Goal: Consume media (video, audio): Consume media (video, audio)

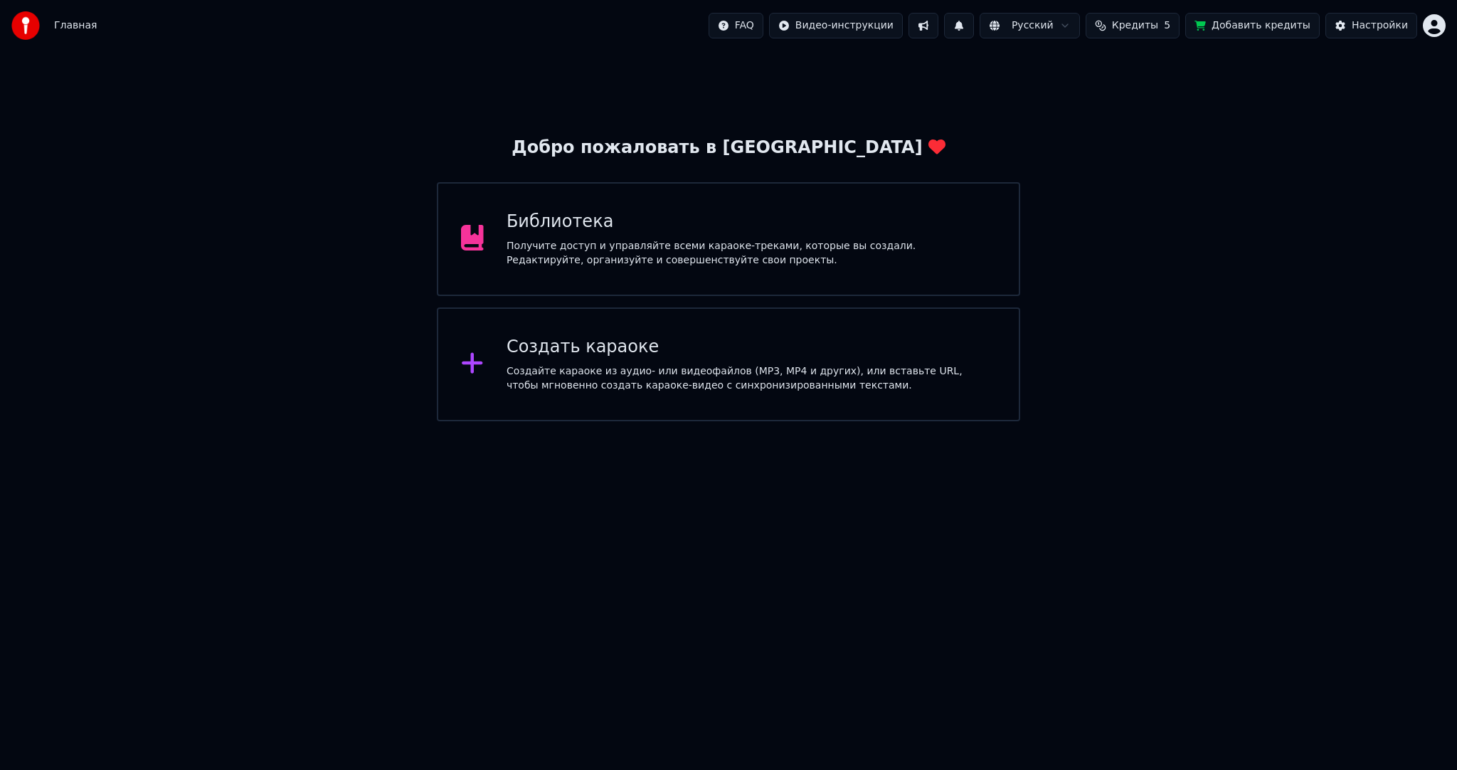
click at [711, 275] on div "Библиотека Получите доступ и управляйте всеми караоке-треками, которые вы созда…" at bounding box center [728, 239] width 582 height 114
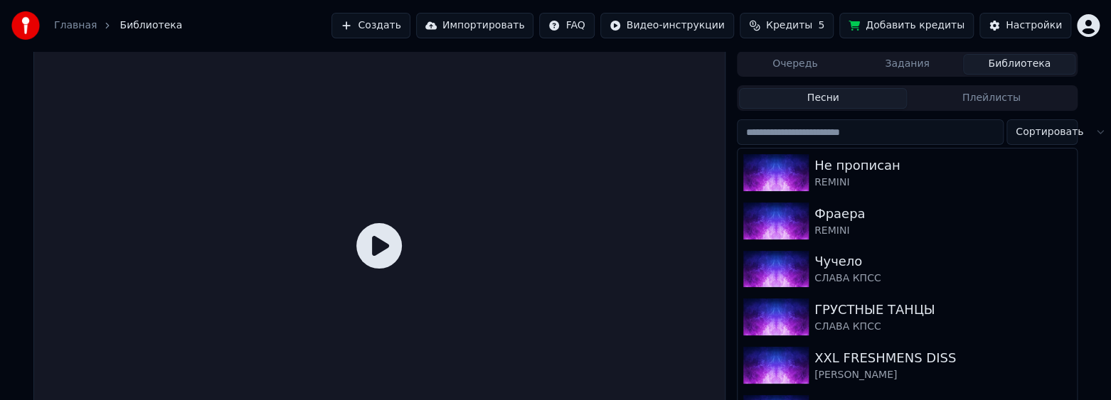
click at [839, 138] on input "search" at bounding box center [870, 132] width 267 height 26
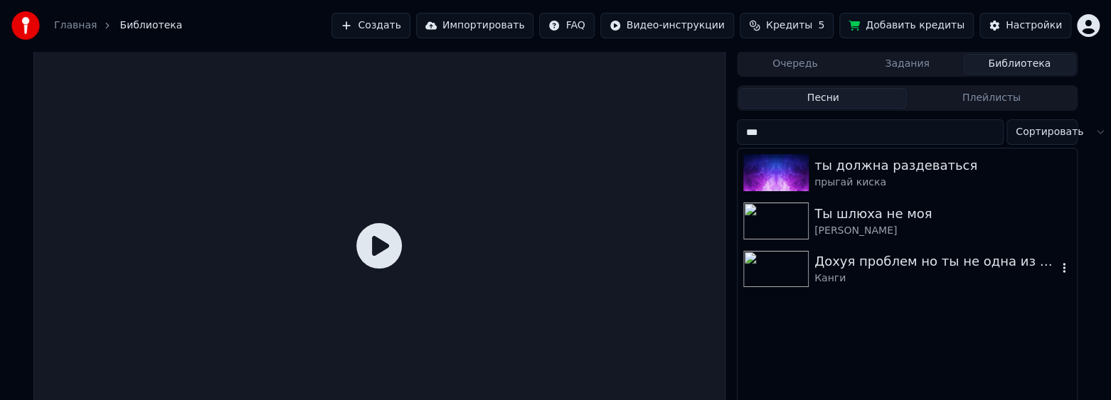
type input "**"
click at [865, 223] on div "Ты шлюха не моя" at bounding box center [935, 214] width 243 height 20
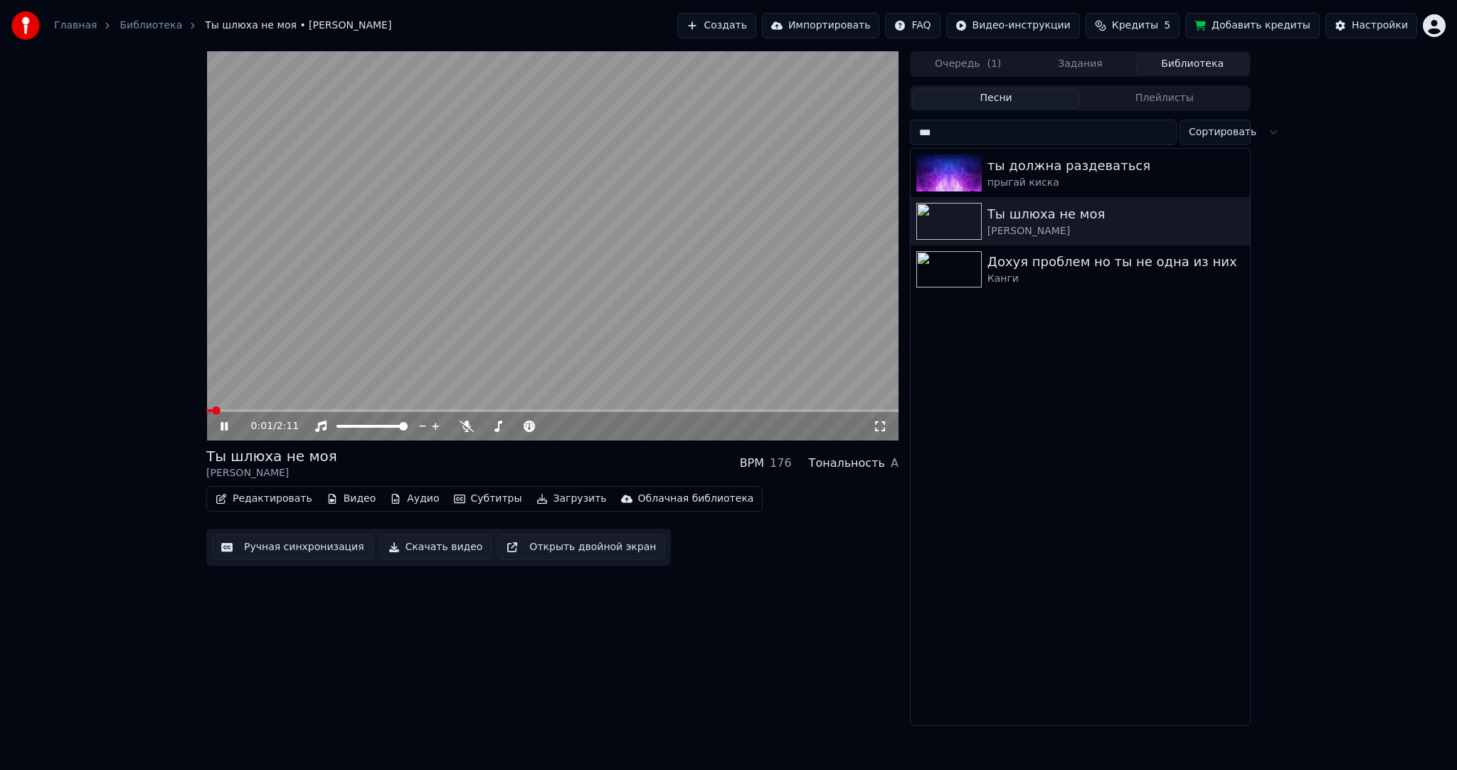
click at [544, 248] on video at bounding box center [552, 245] width 692 height 389
click at [529, 255] on video at bounding box center [552, 245] width 692 height 389
click at [371, 430] on div at bounding box center [385, 426] width 115 height 14
click at [362, 429] on div at bounding box center [385, 426] width 115 height 14
click at [358, 427] on span at bounding box center [346, 426] width 21 height 3
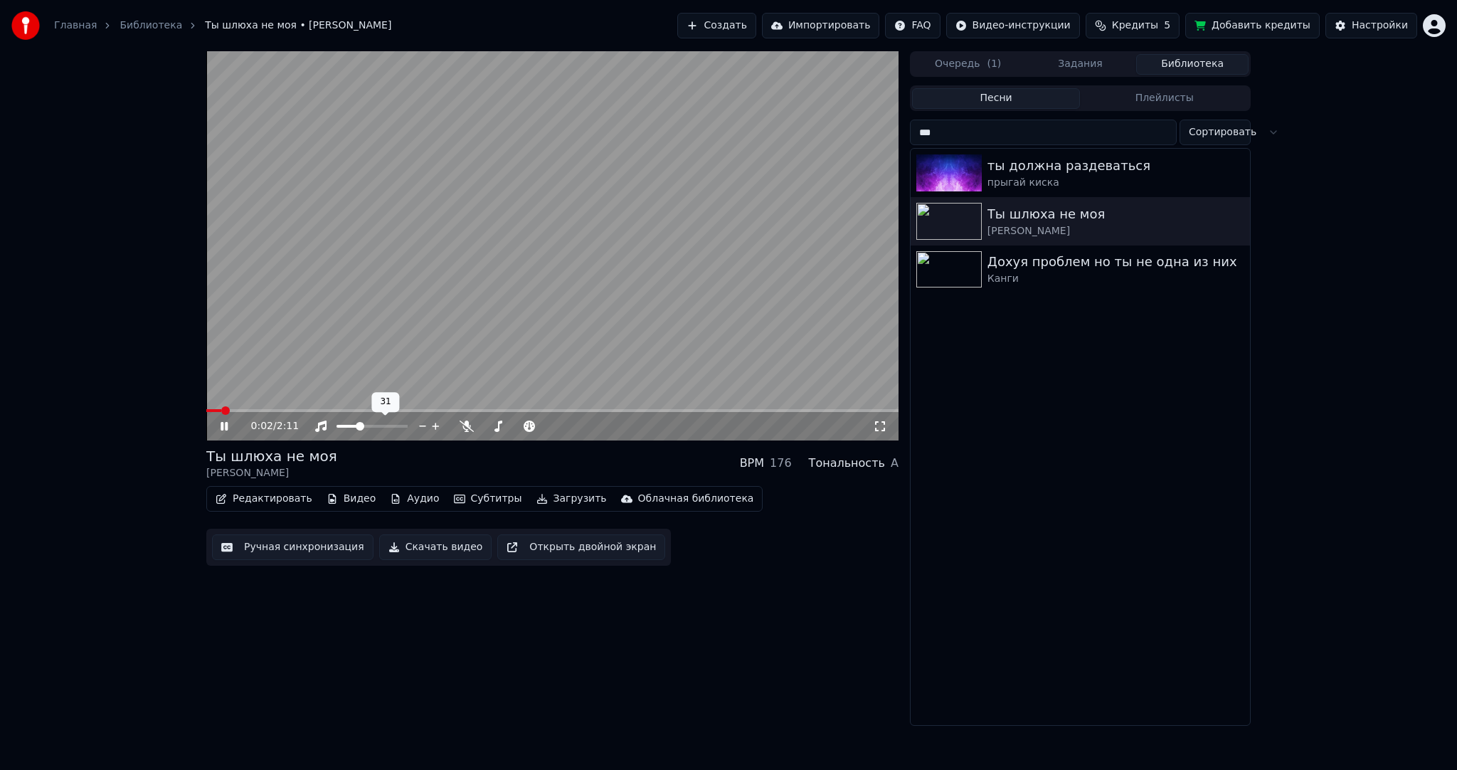
drag, startPoint x: 394, startPoint y: 287, endPoint x: 395, endPoint y: 349, distance: 61.2
click at [394, 287] on video at bounding box center [552, 245] width 692 height 389
click at [380, 325] on video at bounding box center [552, 245] width 692 height 389
click at [405, 422] on span at bounding box center [401, 426] width 9 height 9
click at [430, 304] on video at bounding box center [552, 245] width 692 height 389
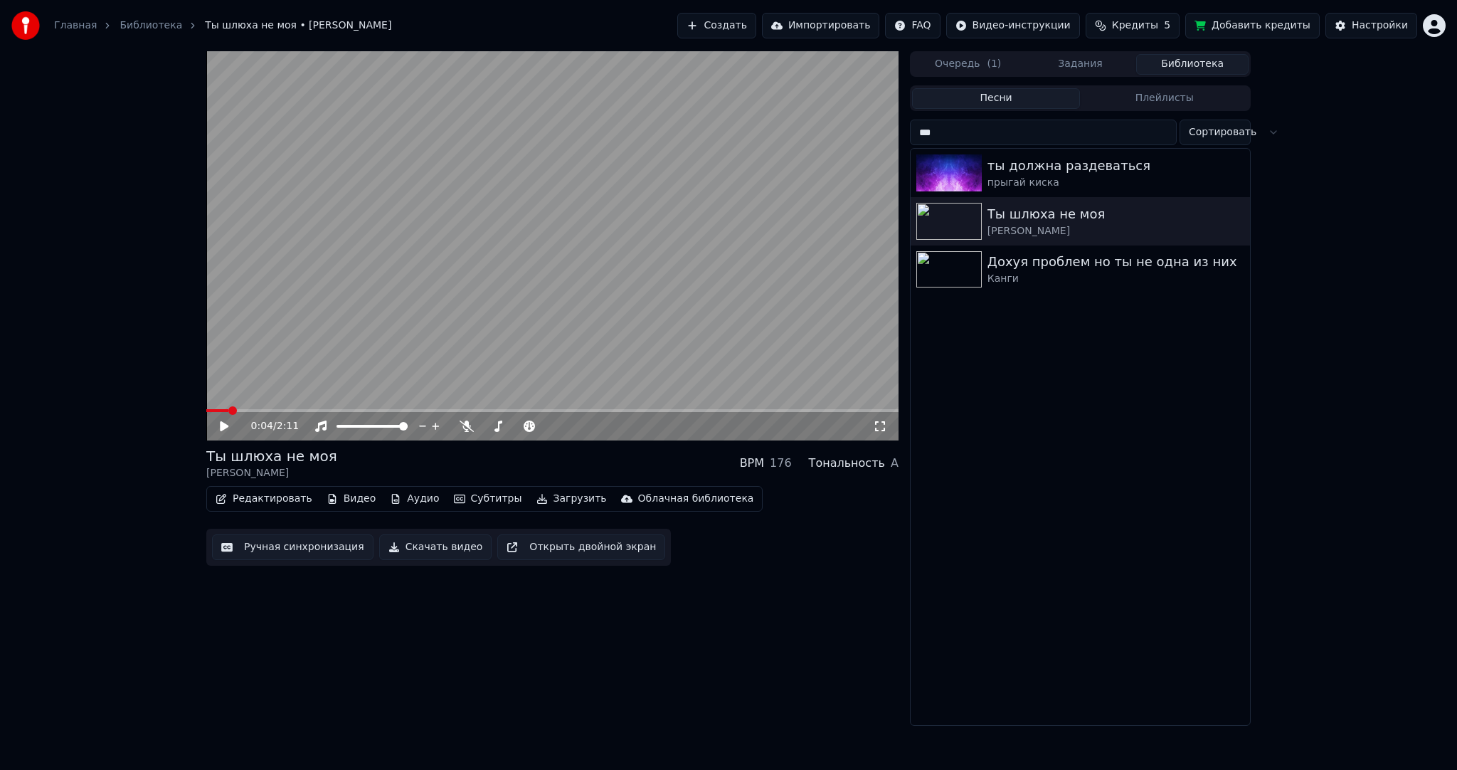
click at [469, 294] on video at bounding box center [552, 245] width 692 height 389
drag, startPoint x: 383, startPoint y: 421, endPoint x: 371, endPoint y: 422, distance: 12.1
click at [371, 422] on div at bounding box center [385, 426] width 115 height 14
click at [382, 319] on video at bounding box center [552, 245] width 692 height 389
click at [313, 358] on video at bounding box center [552, 245] width 692 height 389
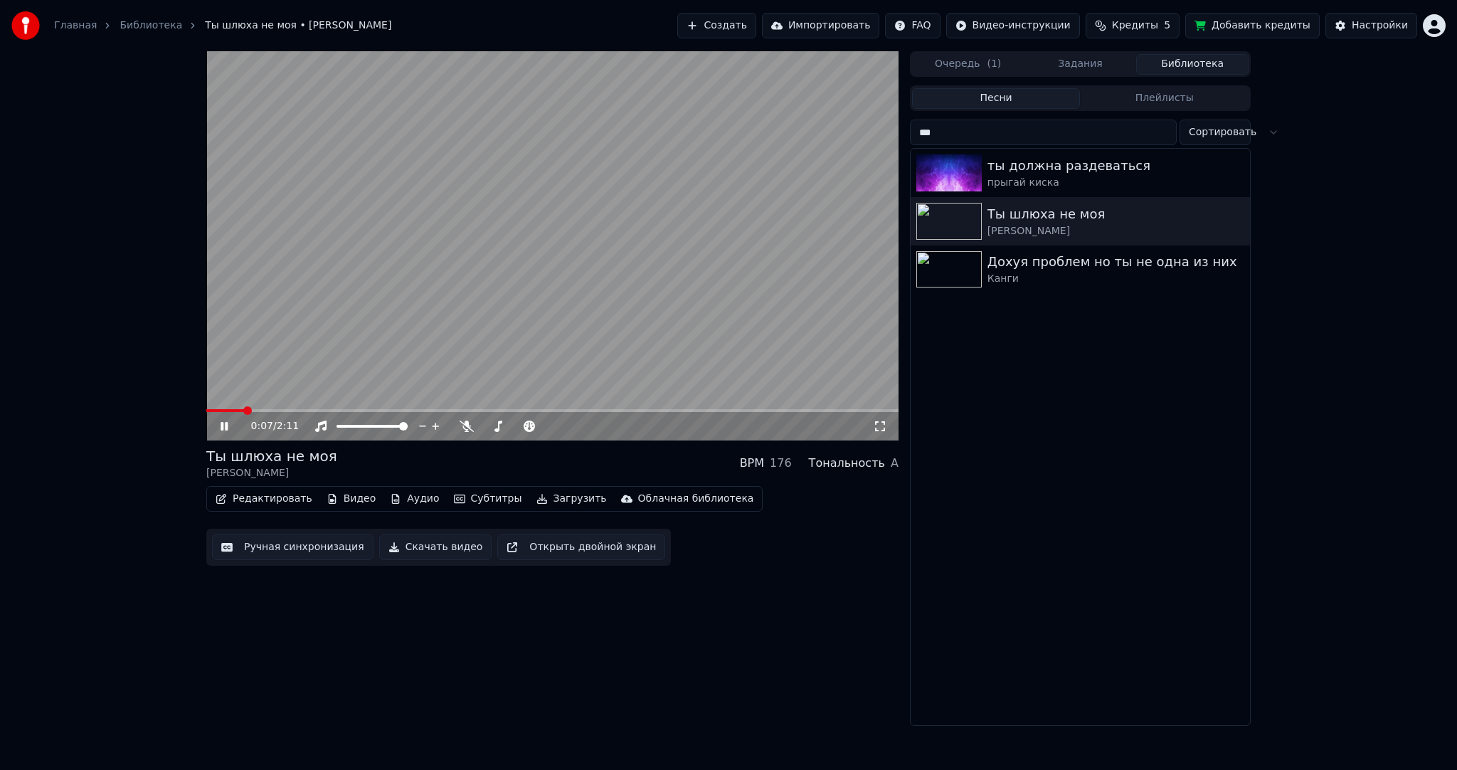
click at [290, 409] on span at bounding box center [552, 410] width 692 height 3
click at [321, 408] on video at bounding box center [552, 245] width 692 height 389
click at [350, 410] on span at bounding box center [552, 410] width 692 height 3
click at [399, 338] on video at bounding box center [552, 245] width 692 height 389
click at [538, 258] on video at bounding box center [552, 245] width 692 height 389
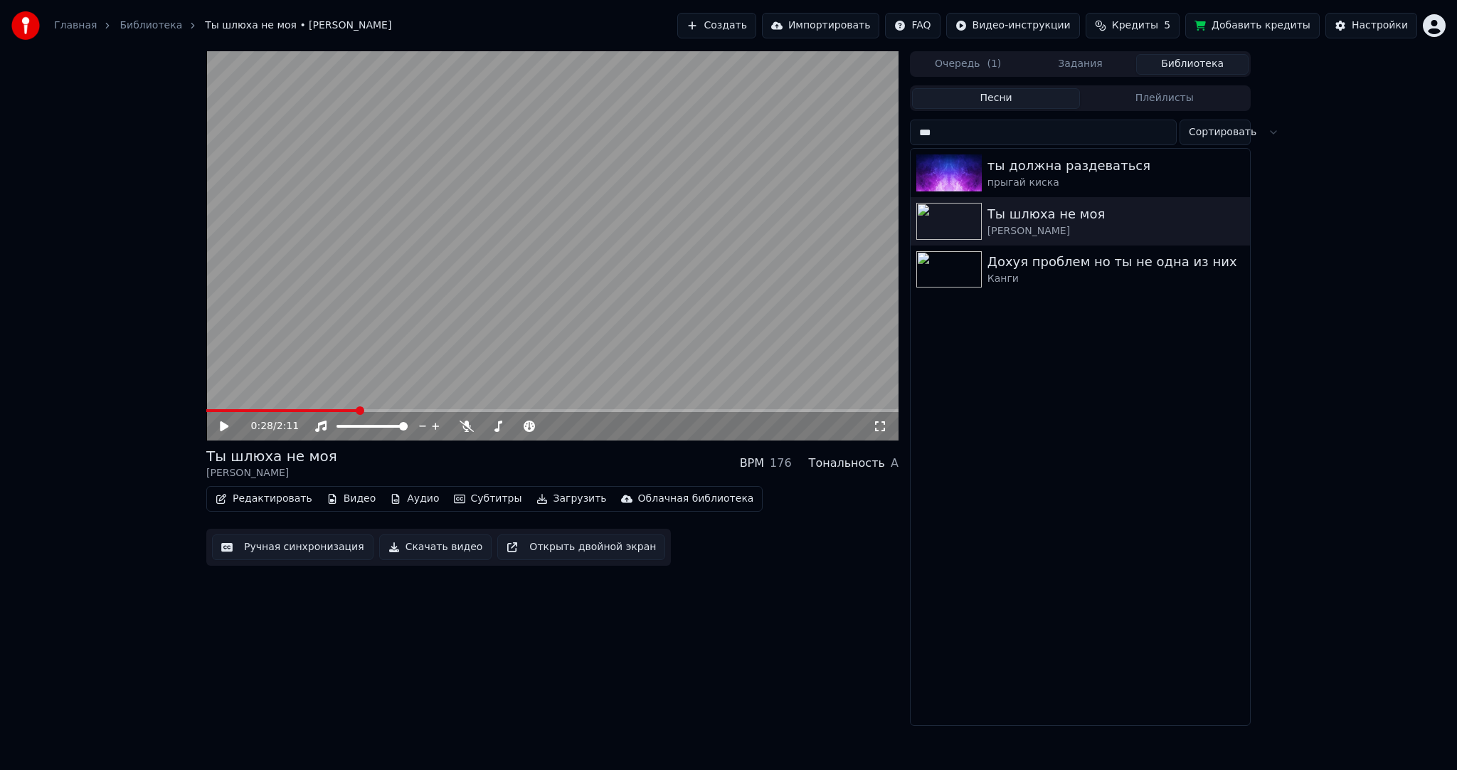
click at [562, 491] on button "Загрузить" at bounding box center [572, 499] width 82 height 20
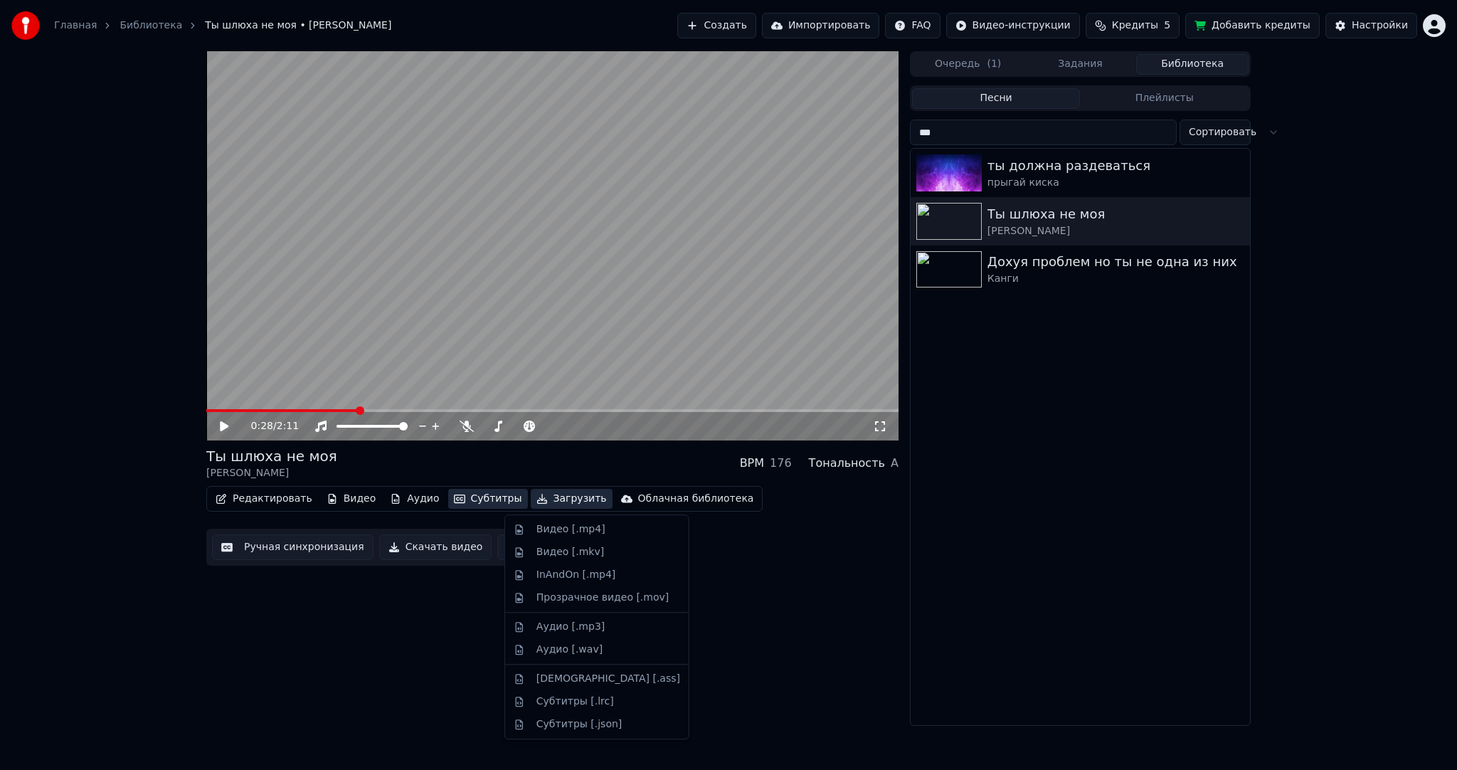
click at [467, 490] on button "Субтитры" at bounding box center [488, 499] width 80 height 20
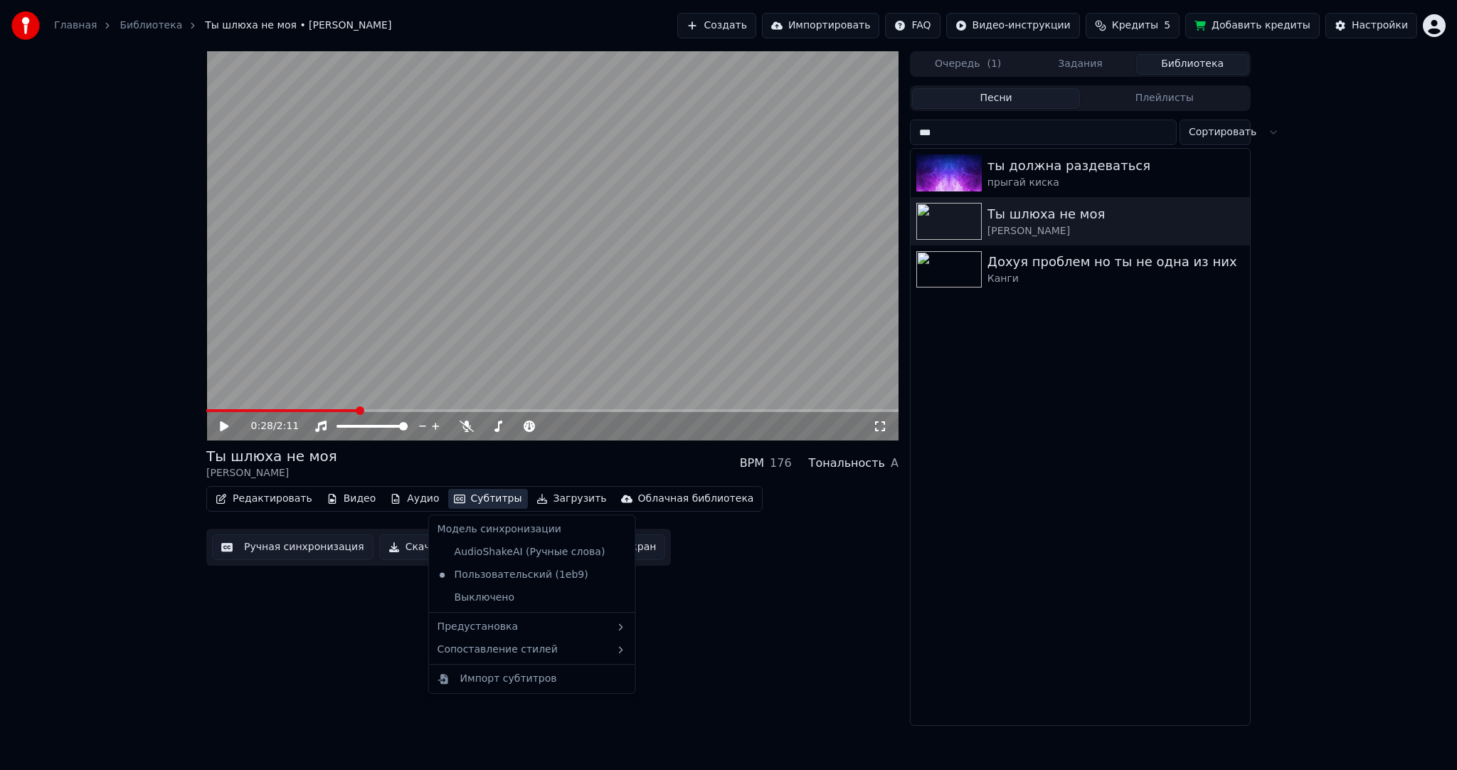
click at [468, 490] on button "Субтитры" at bounding box center [488, 499] width 80 height 20
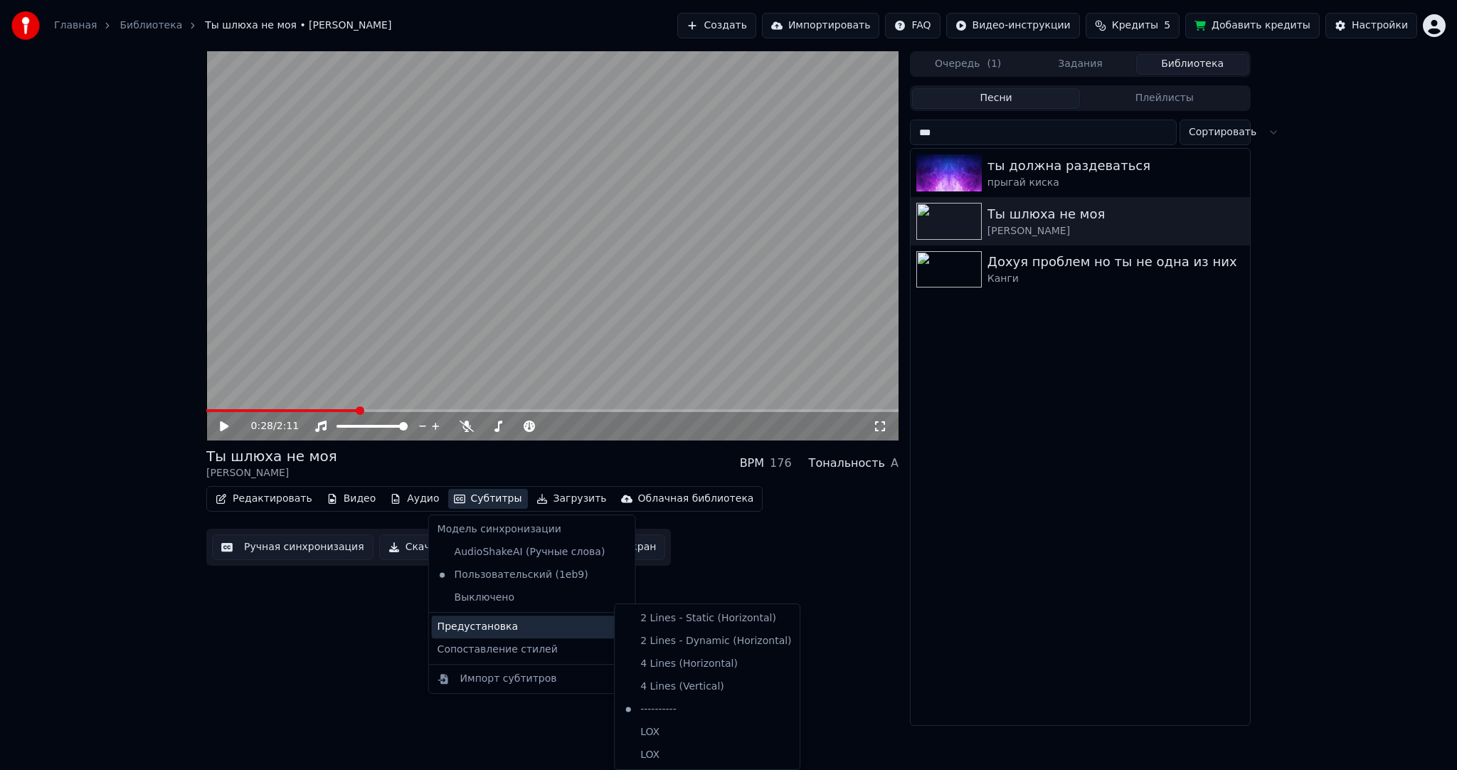
click at [740, 549] on div "Редактировать Видео Аудио Субтитры Загрузить Облачная библиотека Ручная синхрон…" at bounding box center [552, 526] width 692 height 80
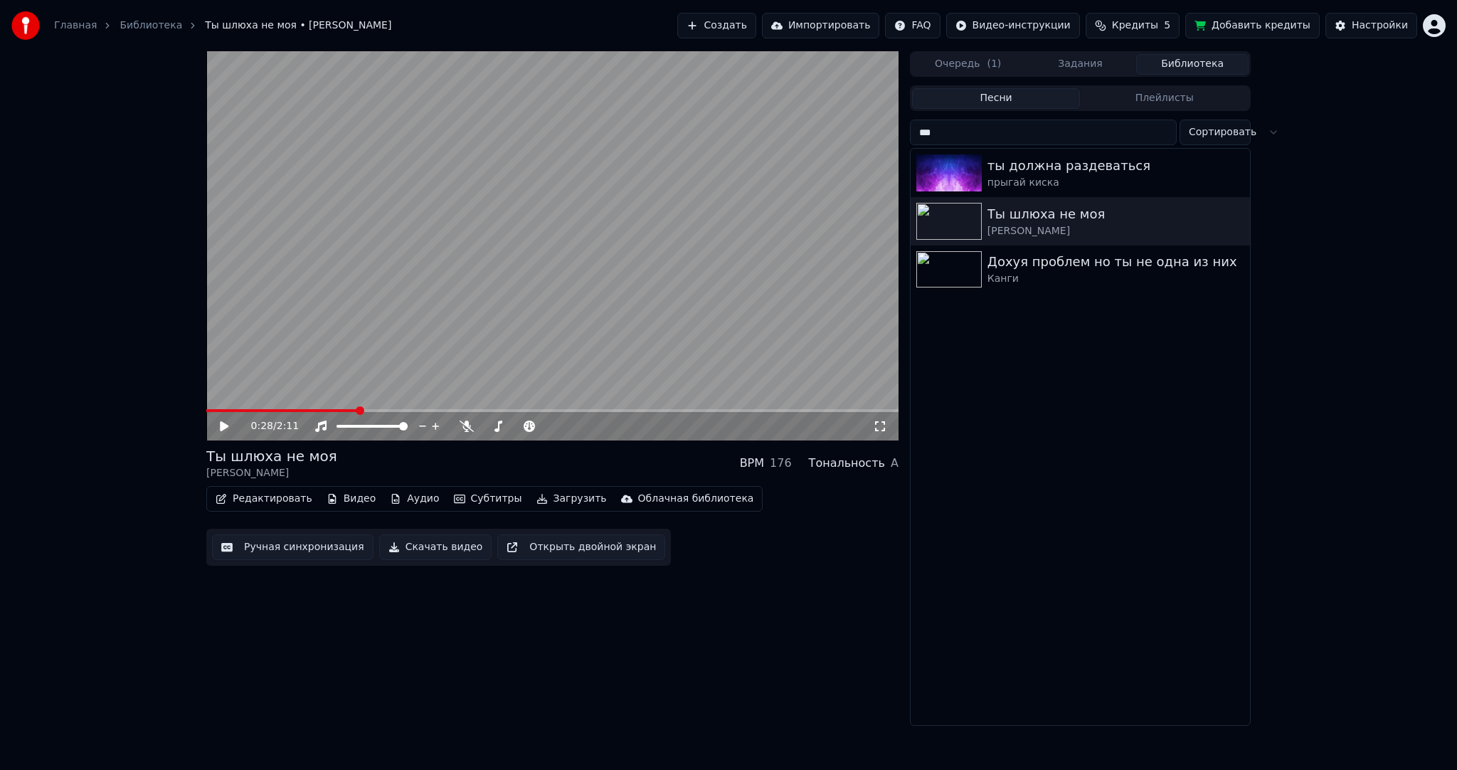
click at [560, 501] on button "Загрузить" at bounding box center [572, 499] width 82 height 20
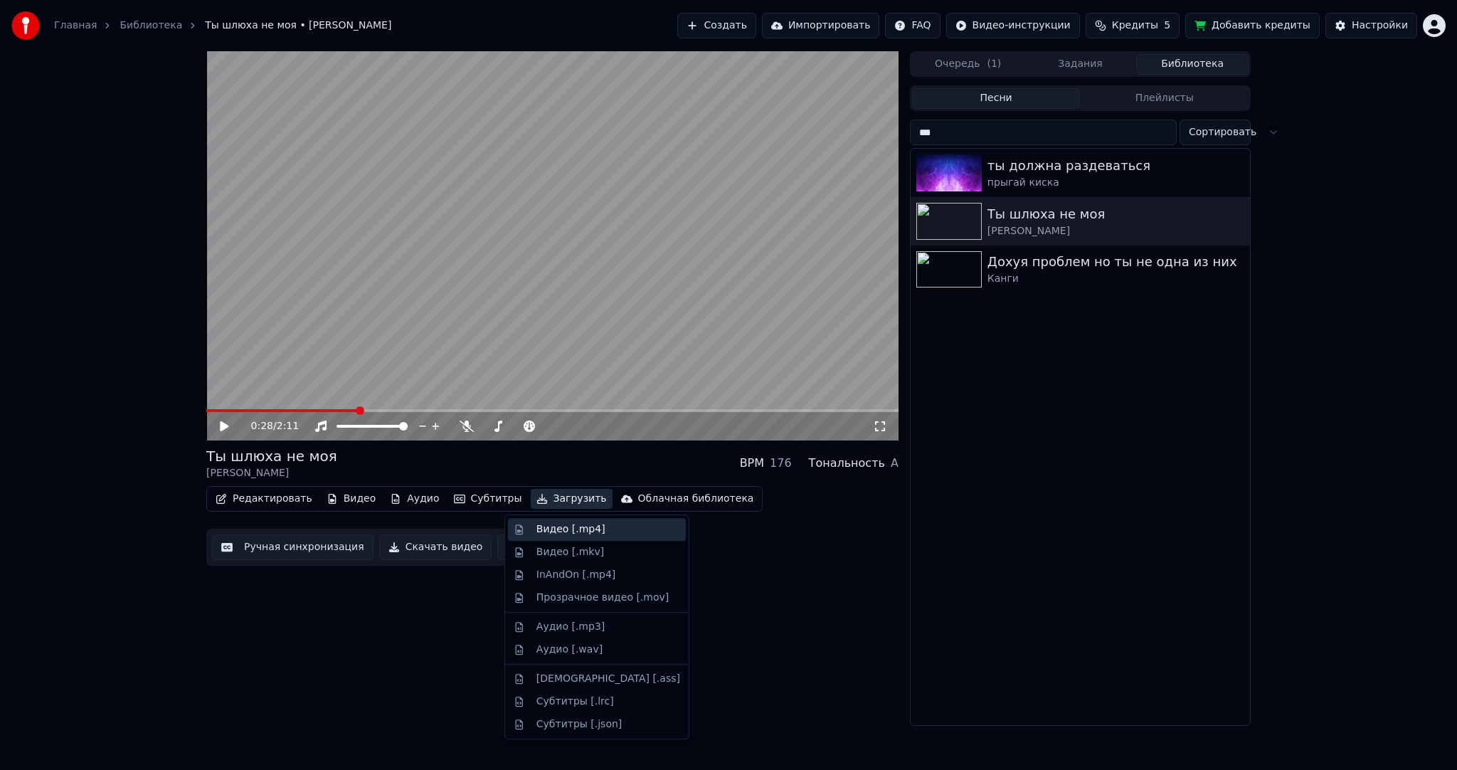
click at [567, 528] on div "Видео [.mp4]" at bounding box center [570, 529] width 69 height 14
